Goal: Navigation & Orientation: Go to known website

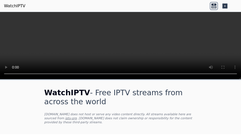
click at [213, 7] on icon at bounding box center [213, 7] width 5 height 3
click at [225, 8] on icon at bounding box center [224, 6] width 8 height 8
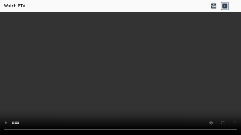
click at [225, 8] on icon at bounding box center [224, 6] width 8 height 8
click at [237, 8] on header "WatchIPTV" at bounding box center [120, 6] width 241 height 12
click at [223, 8] on icon at bounding box center [224, 6] width 8 height 8
click at [223, 5] on icon at bounding box center [224, 6] width 5 height 5
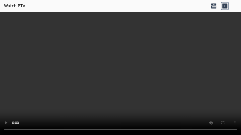
click at [224, 5] on icon at bounding box center [224, 6] width 5 height 5
click at [14, 5] on link "WatchIPTV" at bounding box center [14, 6] width 21 height 6
